Goal: Find specific page/section: Find specific page/section

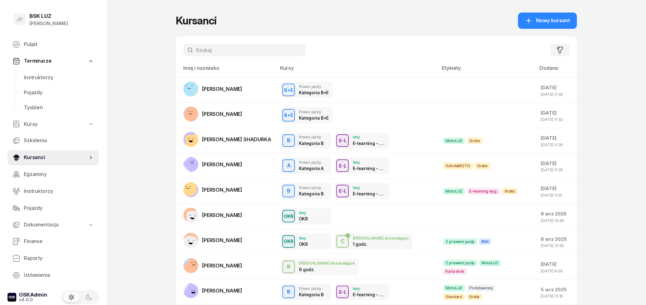
click at [228, 50] on input "text" at bounding box center [244, 50] width 122 height 13
type input "P"
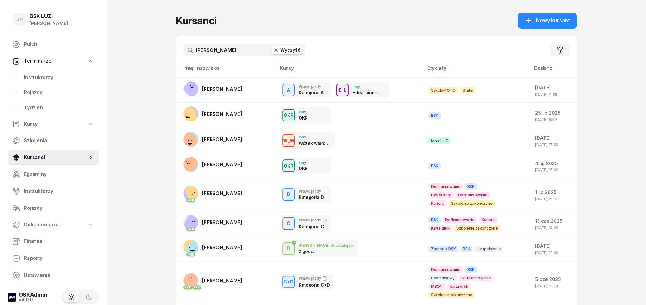
type input "[PERSON_NAME]"
click at [245, 52] on input "[PERSON_NAME]" at bounding box center [244, 50] width 122 height 13
click at [248, 95] on td "[PERSON_NAME]" at bounding box center [226, 89] width 100 height 25
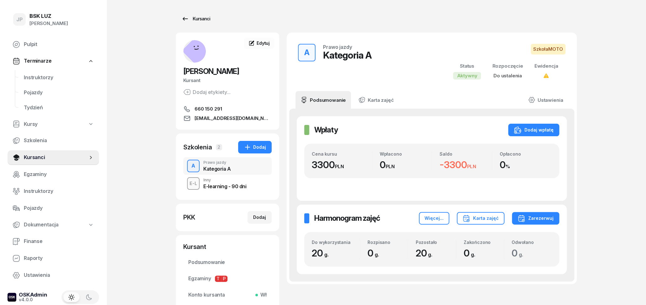
click at [195, 22] on div "Kursanci" at bounding box center [196, 19] width 29 height 8
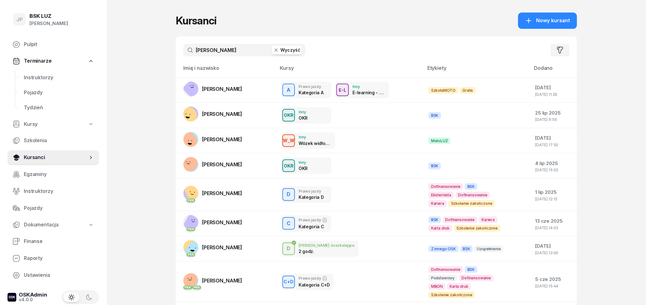
click at [285, 54] on button "Wyczyść" at bounding box center [287, 50] width 30 height 9
